Goal: Task Accomplishment & Management: Complete application form

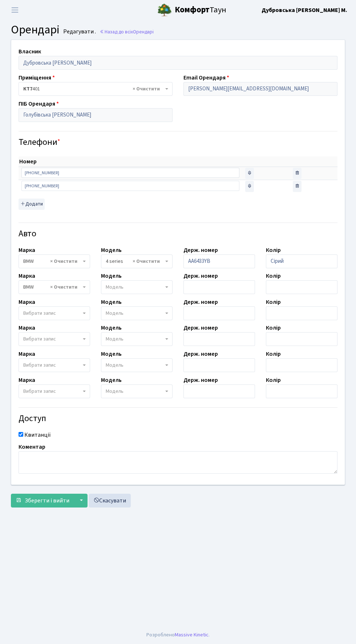
select select "4560"
select select "19"
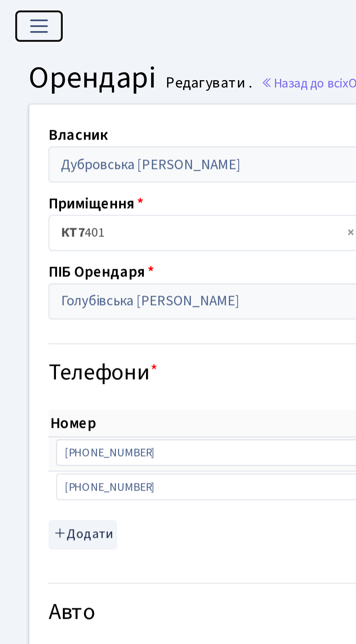
click at [13, 4] on button "Переключити навігацію" at bounding box center [15, 10] width 18 height 12
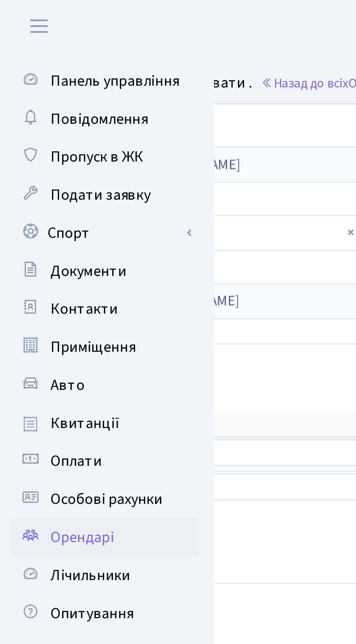
click at [24, 205] on span "Орендарі" at bounding box center [31, 205] width 24 height 8
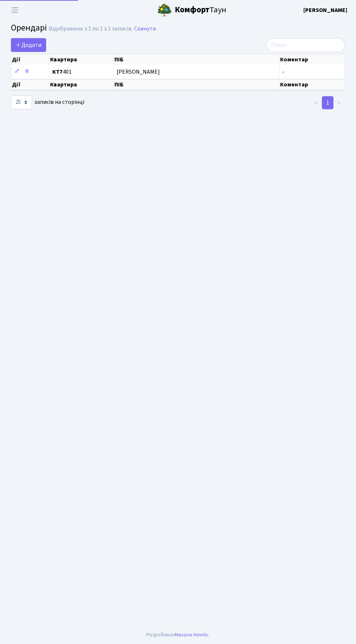
select select "25"
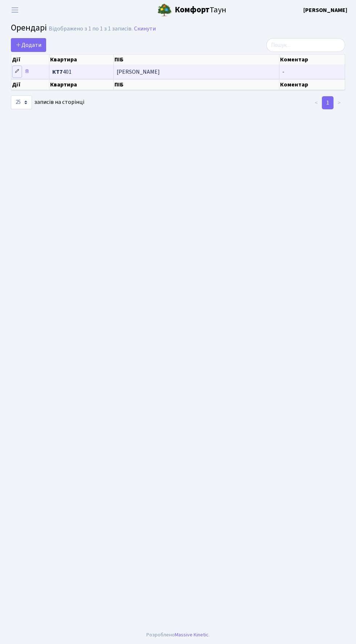
click at [21, 71] on link at bounding box center [17, 71] width 9 height 11
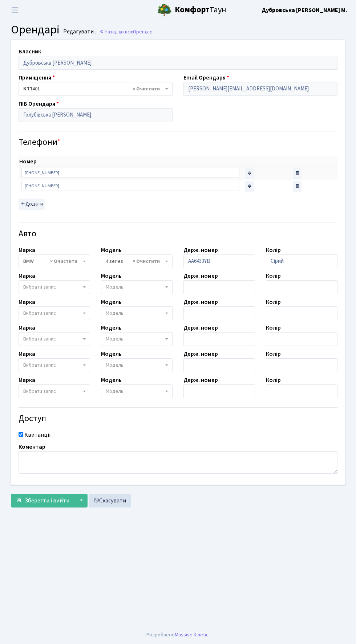
select select "4560"
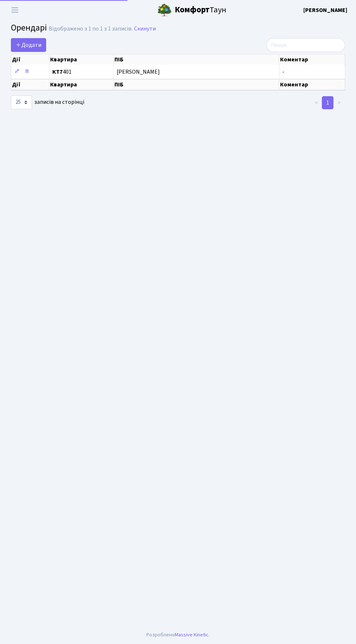
select select "25"
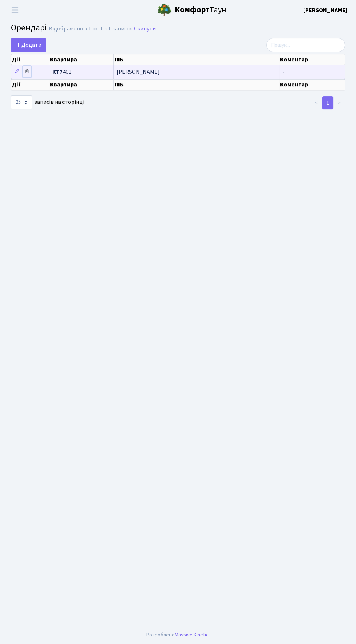
click at [26, 71] on icon at bounding box center [26, 71] width 5 height 5
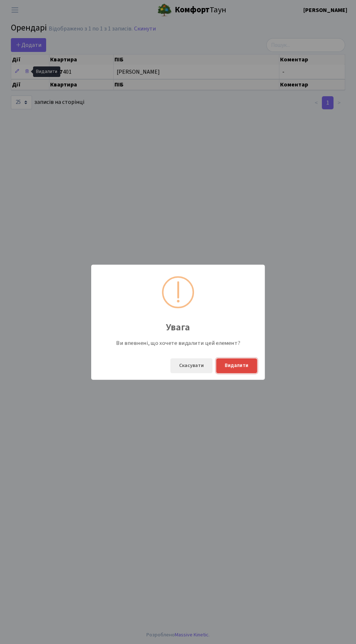
click at [249, 369] on button "Видалити" at bounding box center [236, 365] width 41 height 15
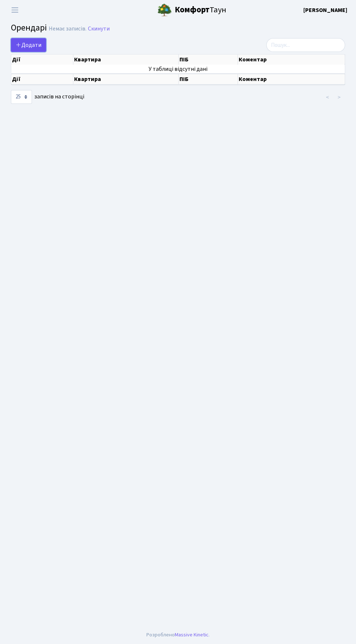
click at [19, 46] on icon at bounding box center [19, 45] width 6 height 6
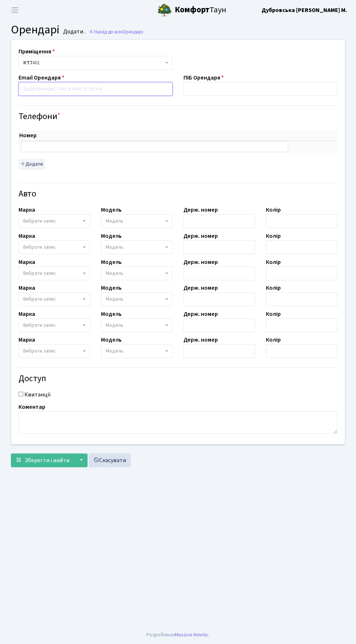
click at [30, 91] on input "email" at bounding box center [96, 89] width 154 height 14
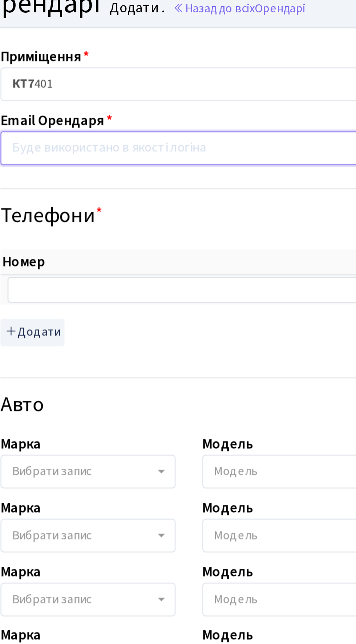
paste input "[PERSON_NAME][EMAIL_ADDRESS][DOMAIN_NAME]"
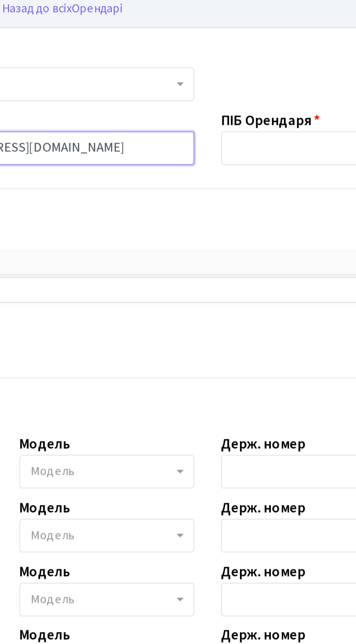
type input "[PERSON_NAME][EMAIL_ADDRESS][DOMAIN_NAME]"
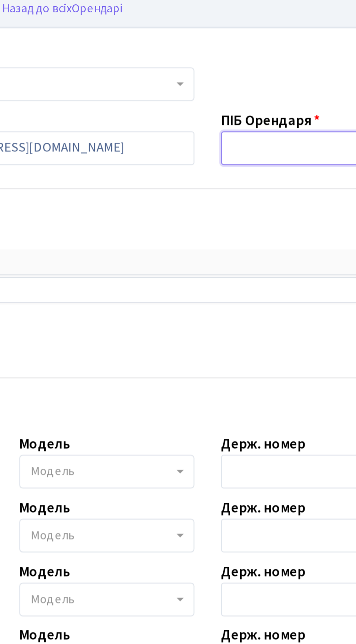
click at [197, 89] on input "text" at bounding box center [260, 89] width 154 height 14
click at [195, 91] on input "text" at bounding box center [260, 89] width 154 height 14
paste input "Голубівська [PERSON_NAME]"
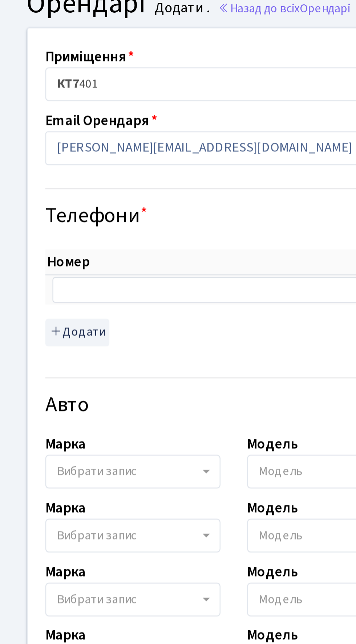
type input "Голубівська [PERSON_NAME]"
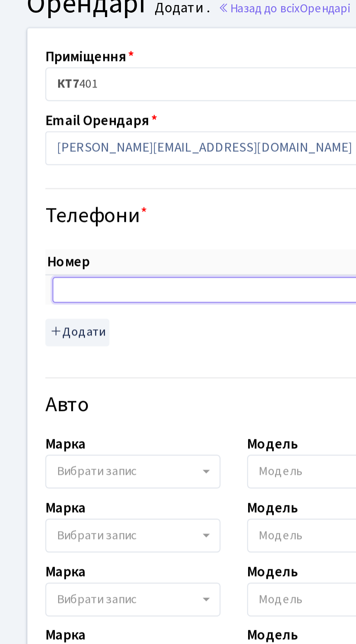
paste input "[PHONE_NUMBER]"
type input "[PHONE_NUMBER]"
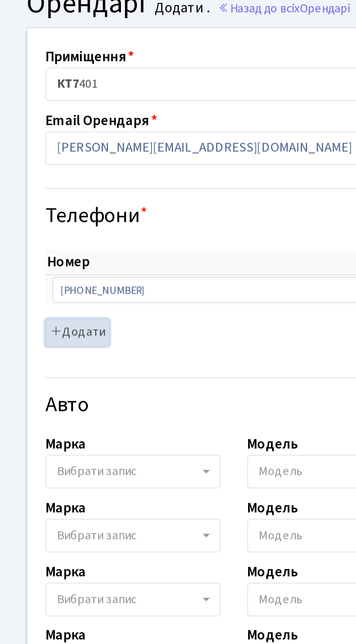
click at [25, 164] on button "Додати" at bounding box center [32, 164] width 26 height 11
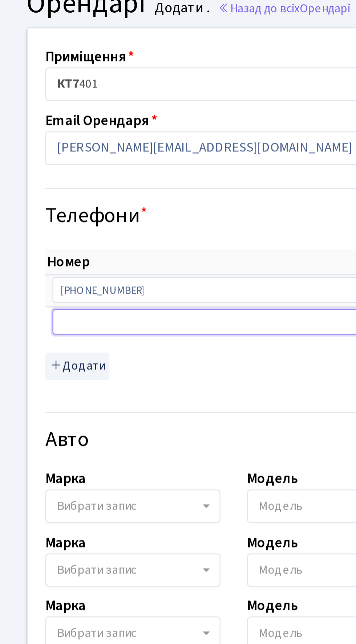
paste input "[PHONE_NUMBER]"
type input "[PHONE_NUMBER]"
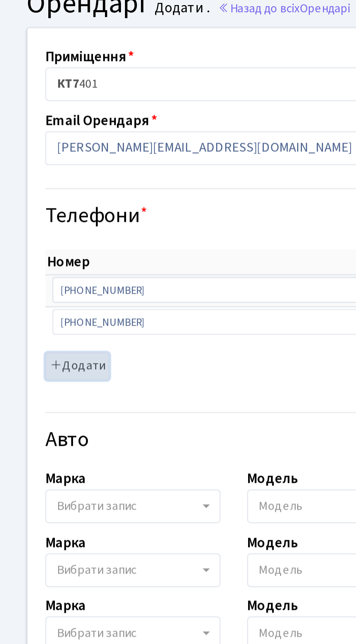
click at [27, 179] on button "Додати" at bounding box center [32, 177] width 26 height 11
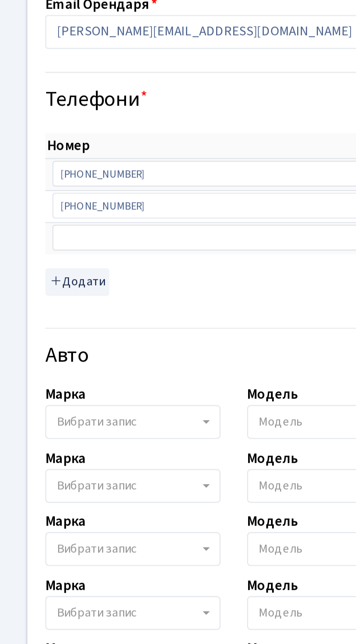
click at [83, 250] on span "Вибрати запис" at bounding box center [54, 248] width 71 height 14
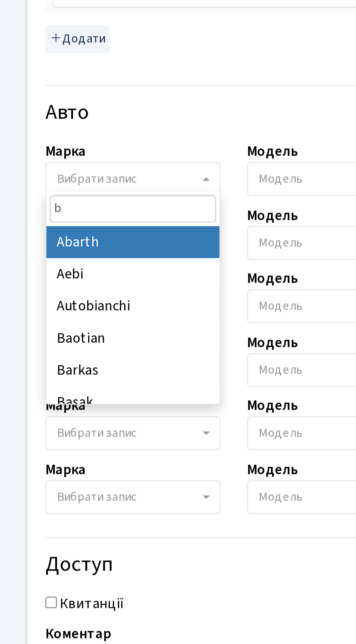
type input "bm"
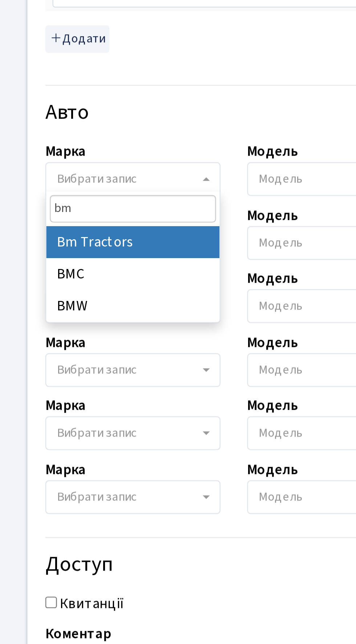
select select "19"
select select
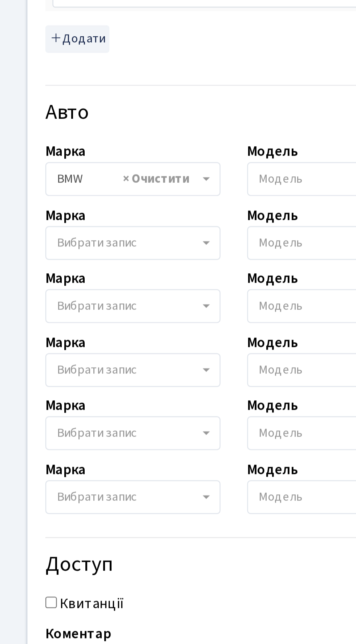
click at [113, 249] on span "Модель" at bounding box center [115, 248] width 18 height 7
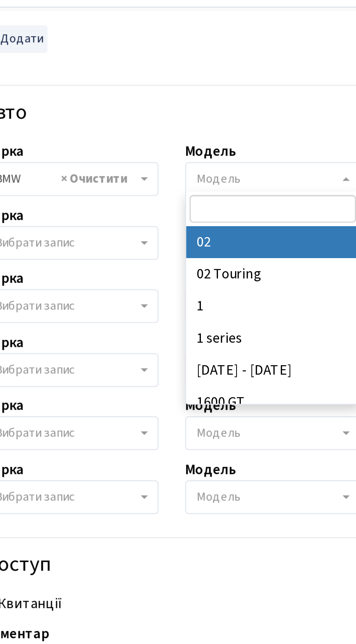
type input "4"
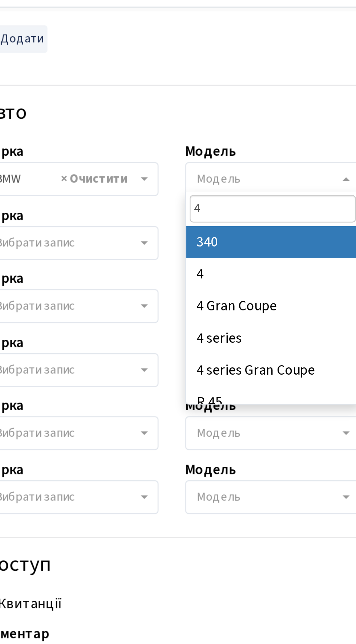
select select "4560"
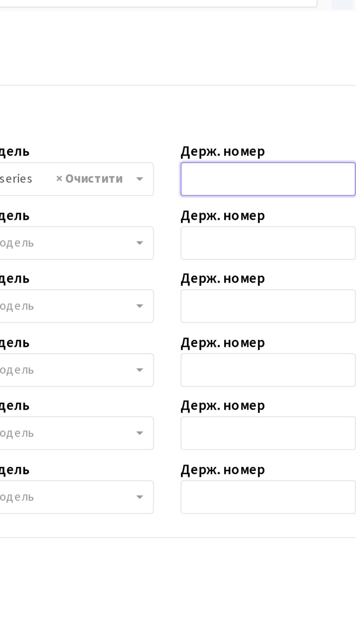
click at [197, 248] on input "text" at bounding box center [218, 248] width 71 height 14
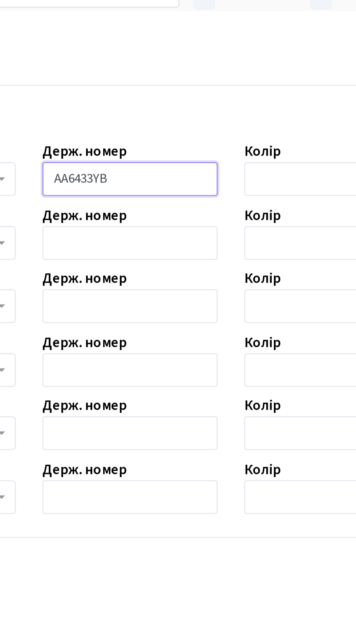
type input "AA6433YB"
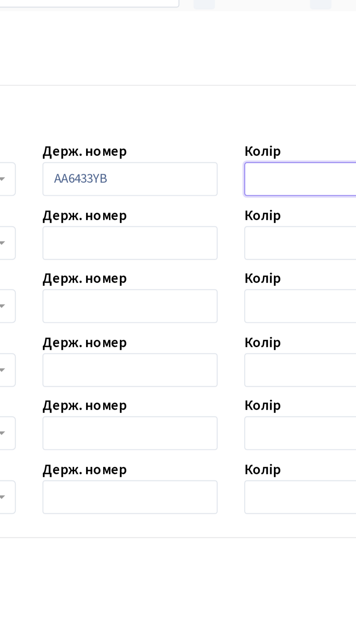
click at [278, 250] on input "text" at bounding box center [301, 248] width 71 height 14
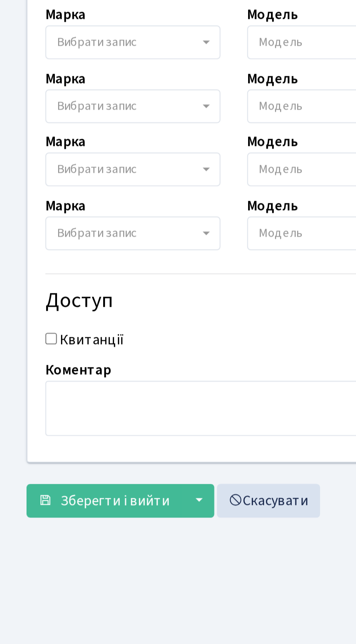
scroll to position [52, 0]
type input "Сірий"
click at [22, 419] on input "Квитанції" at bounding box center [21, 421] width 5 height 5
checkbox input "true"
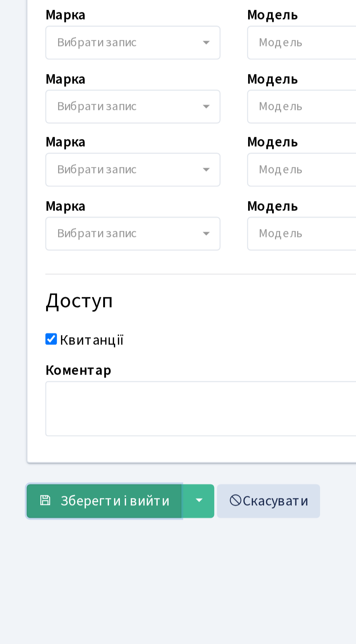
click at [27, 483] on span "Зберегти і вийти" at bounding box center [47, 487] width 45 height 8
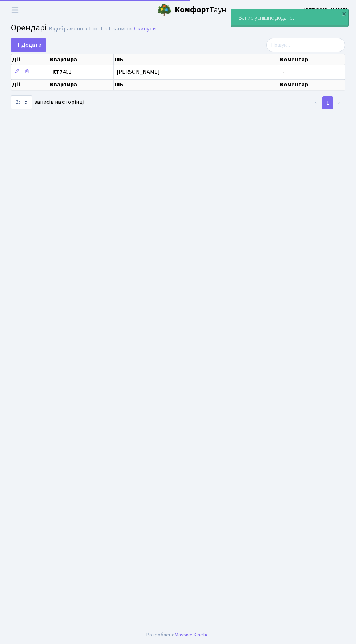
select select "25"
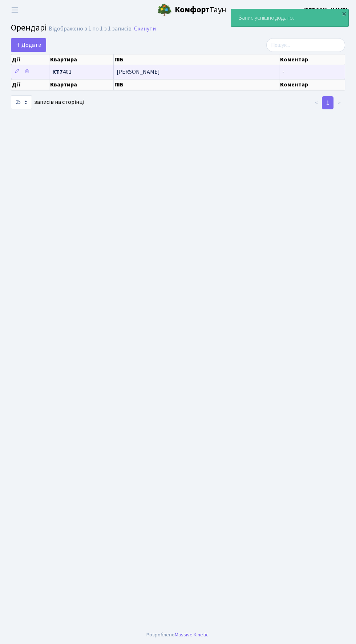
click at [134, 71] on span "[PERSON_NAME]" at bounding box center [195, 72] width 159 height 6
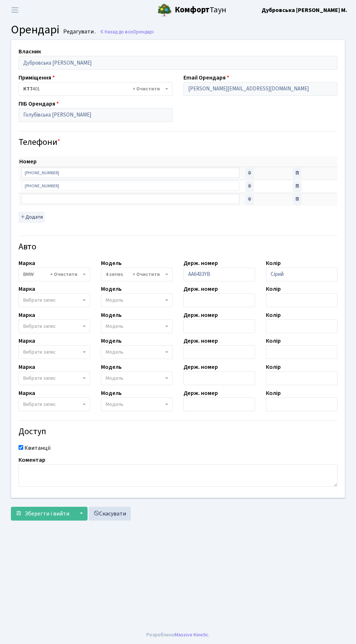
select select "4560"
